Goal: Transaction & Acquisition: Purchase product/service

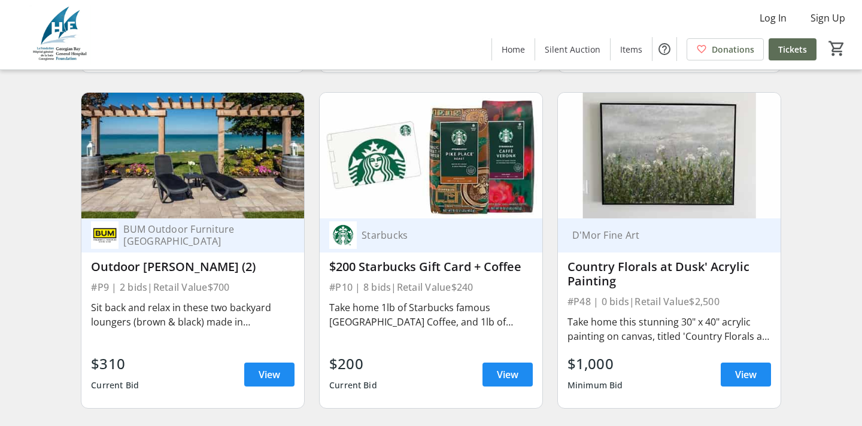
scroll to position [1465, 0]
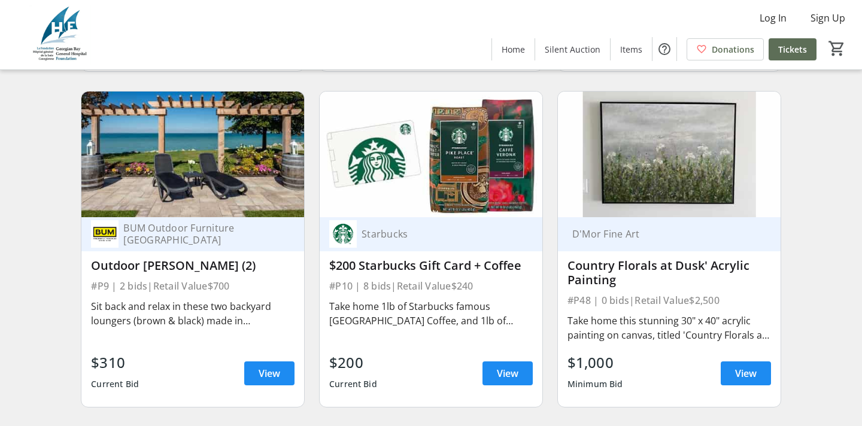
click at [469, 165] on img at bounding box center [431, 154] width 223 height 125
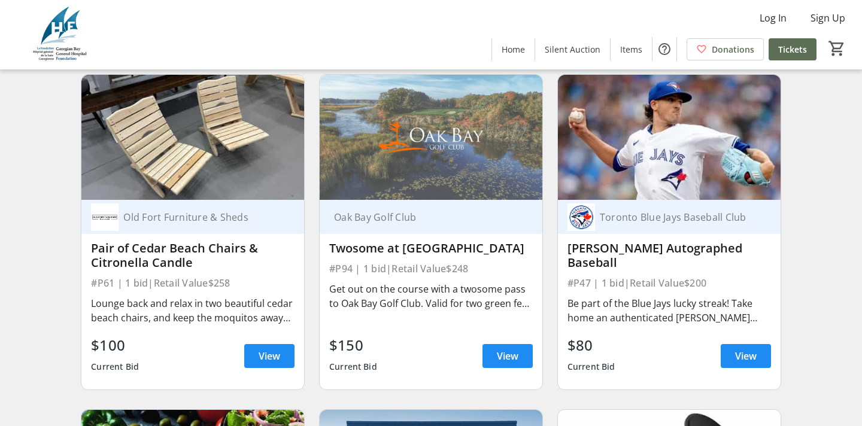
scroll to position [6849, 0]
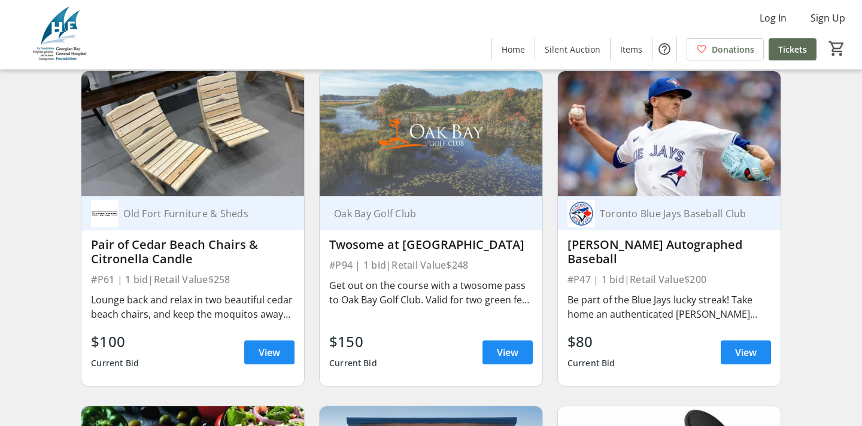
click at [469, 163] on img at bounding box center [431, 133] width 223 height 125
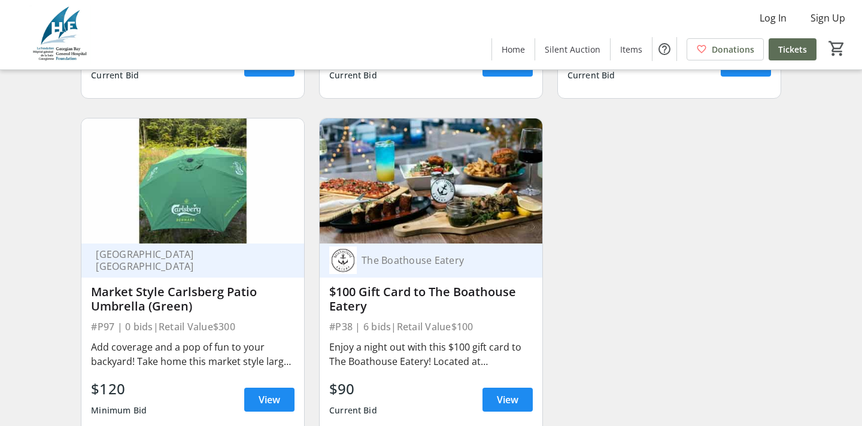
scroll to position [11118, 0]
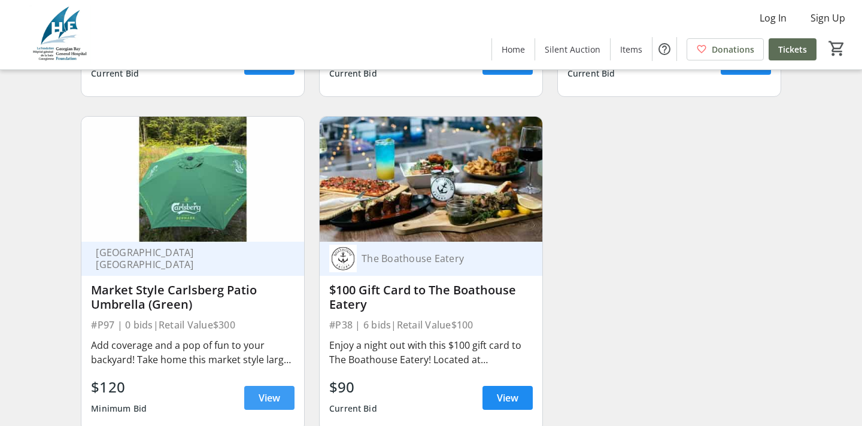
click at [274, 396] on span "View" at bounding box center [270, 398] width 22 height 14
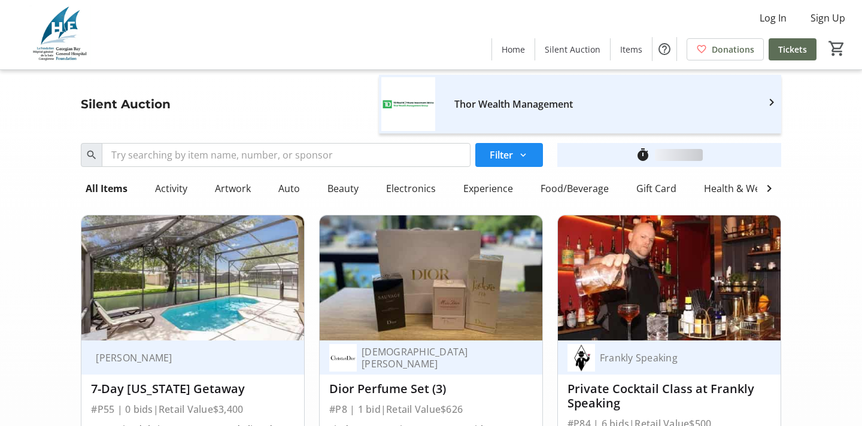
scroll to position [11118, 0]
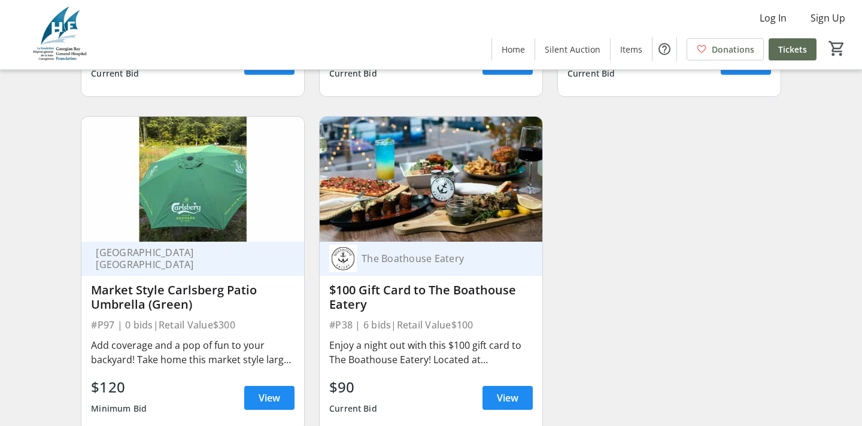
click at [345, 187] on img at bounding box center [431, 179] width 223 height 125
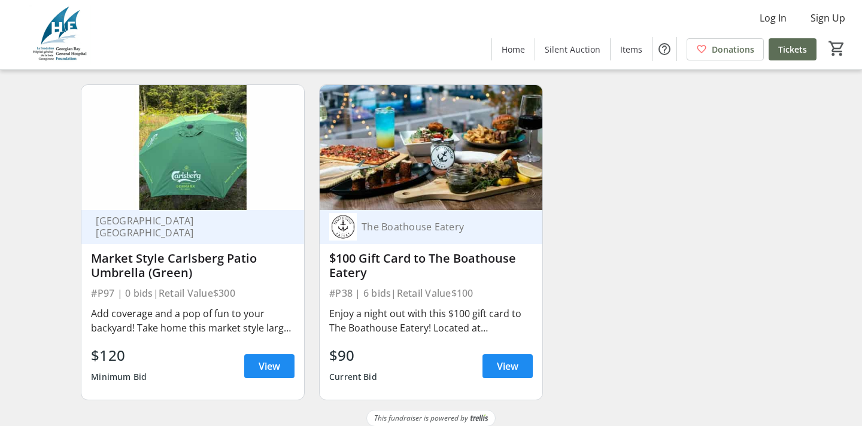
scroll to position [11160, 0]
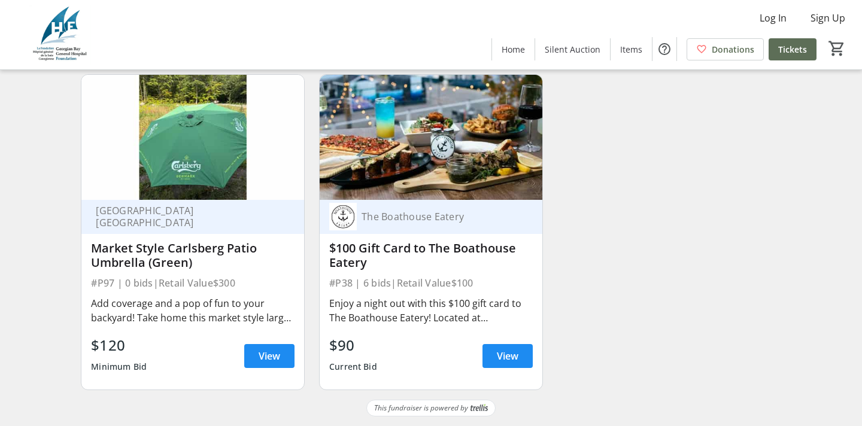
click at [354, 167] on img at bounding box center [431, 137] width 223 height 125
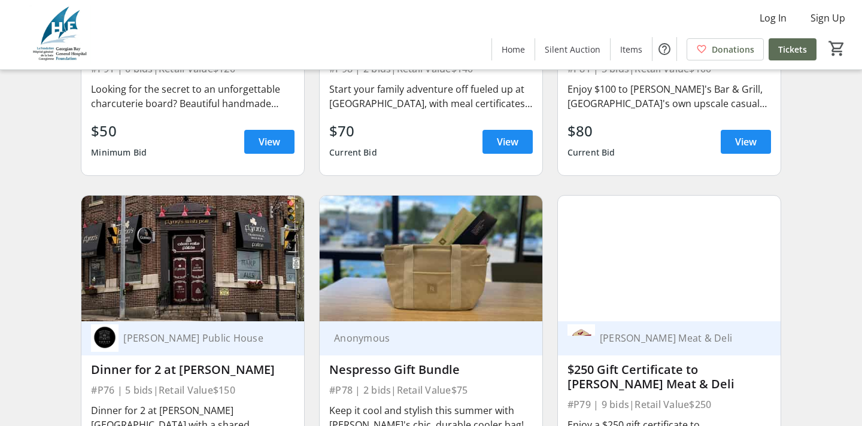
scroll to position [10333, 0]
